Goal: Entertainment & Leisure: Consume media (video, audio)

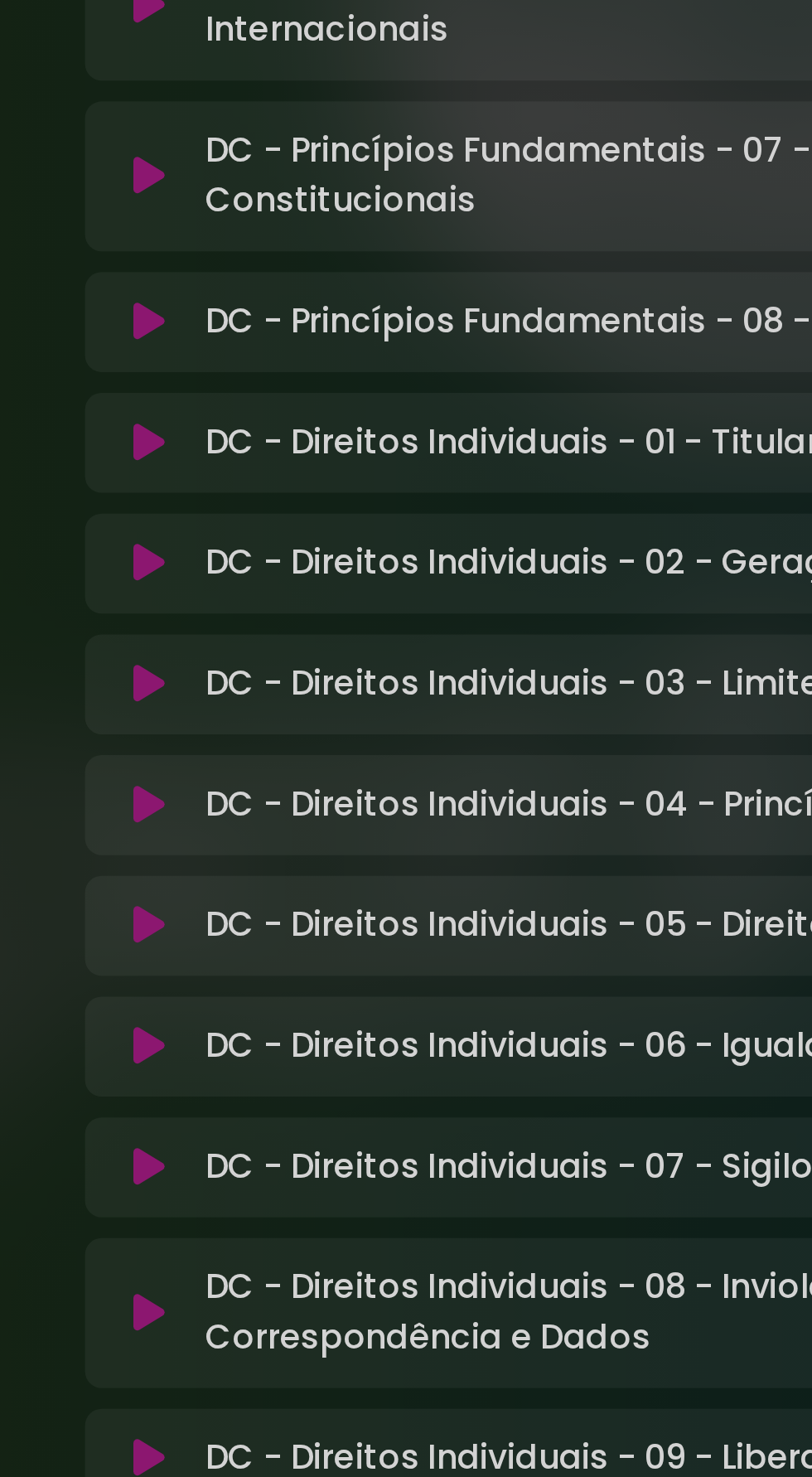
click at [149, 765] on icon at bounding box center [149, 773] width 13 height 16
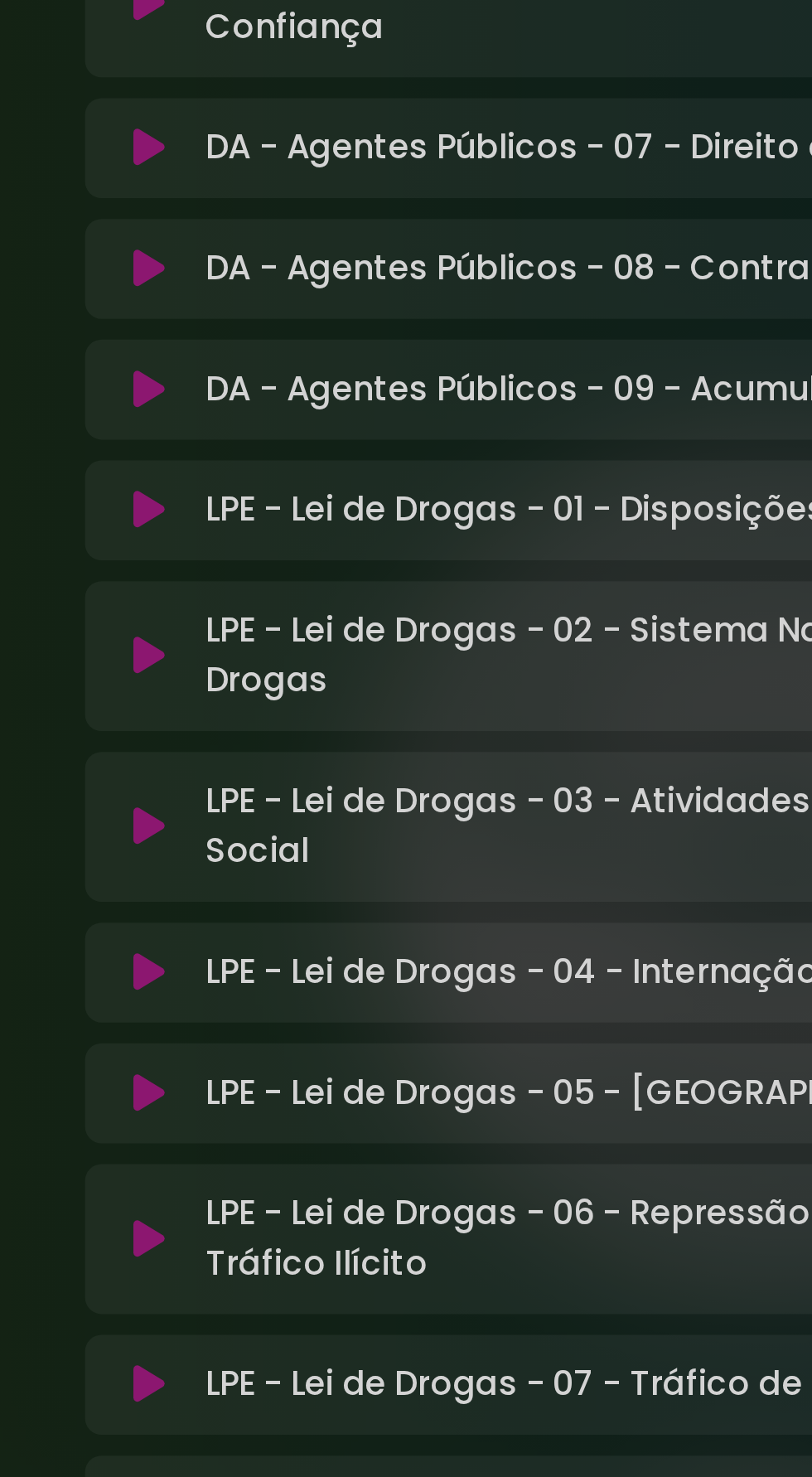
scroll to position [2949, 0]
